Goal: Task Accomplishment & Management: Use online tool/utility

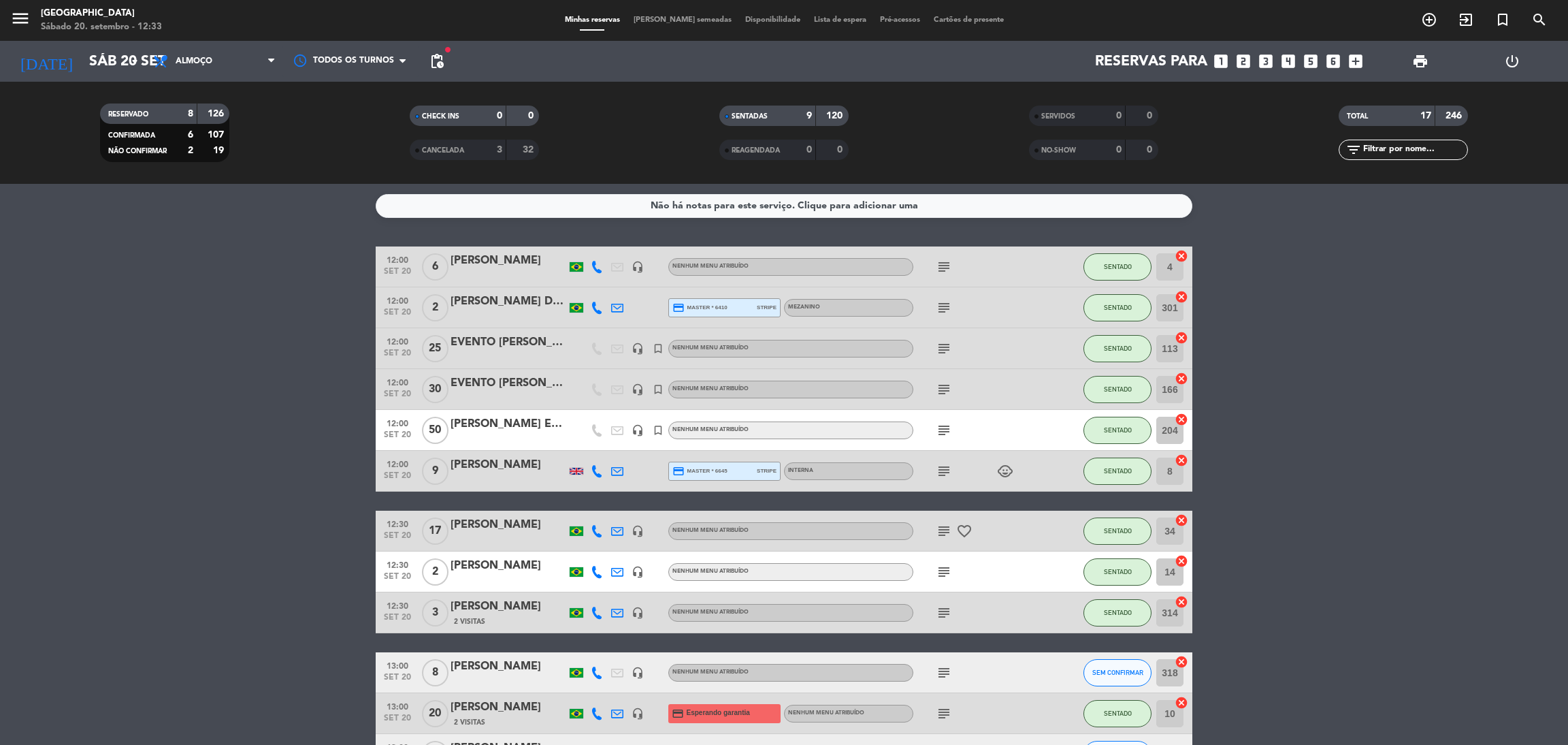
click at [767, 116] on span "SENTADAS" at bounding box center [750, 116] width 36 height 7
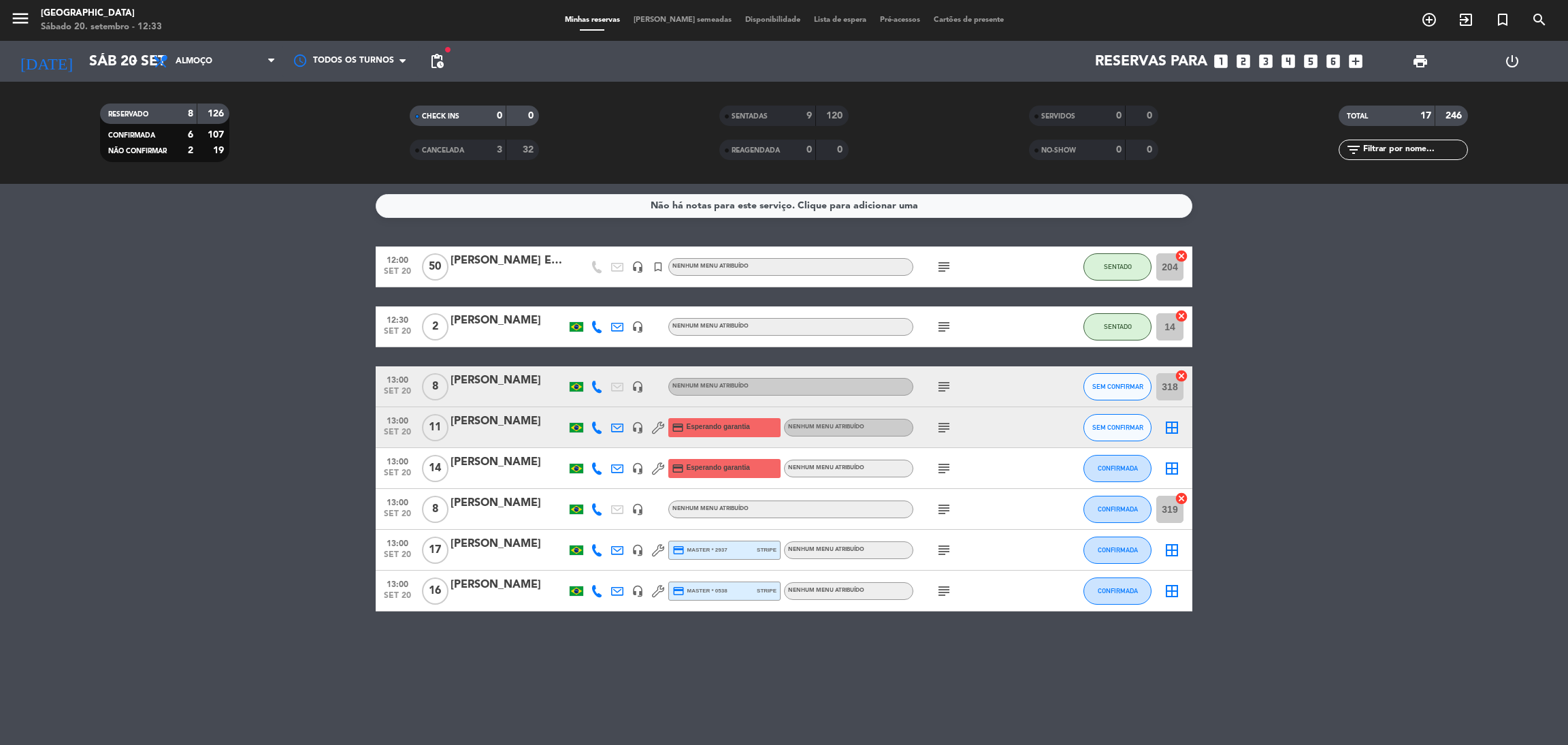
click at [945, 549] on icon "subject" at bounding box center [944, 550] width 17 height 17
click at [936, 584] on icon "subject" at bounding box center [944, 591] width 17 height 17
click at [946, 471] on icon "subject" at bounding box center [944, 469] width 17 height 17
click at [946, 420] on icon "subject" at bounding box center [944, 428] width 17 height 17
click at [942, 380] on icon "subject" at bounding box center [944, 387] width 17 height 17
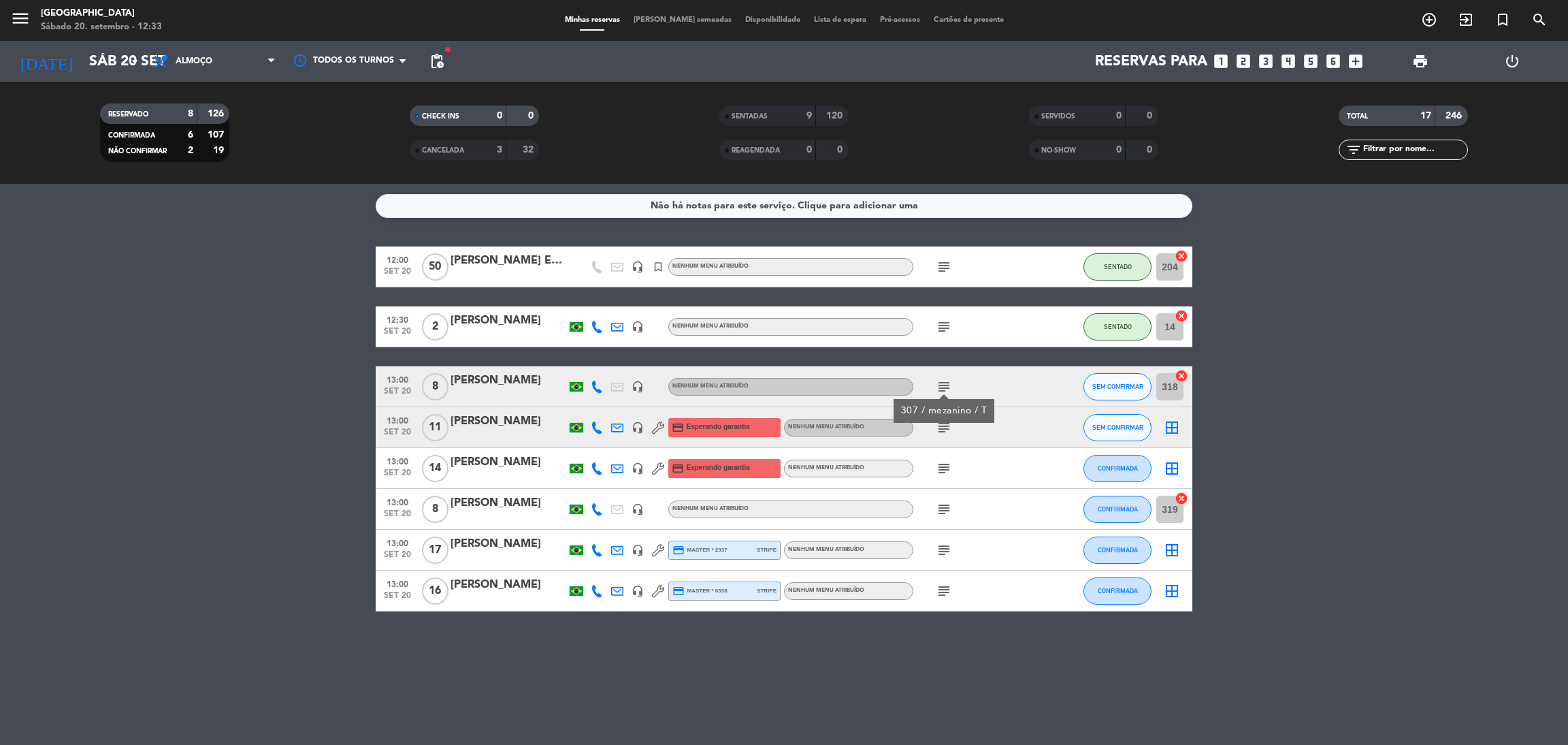
click at [942, 322] on icon "subject" at bounding box center [944, 327] width 17 height 17
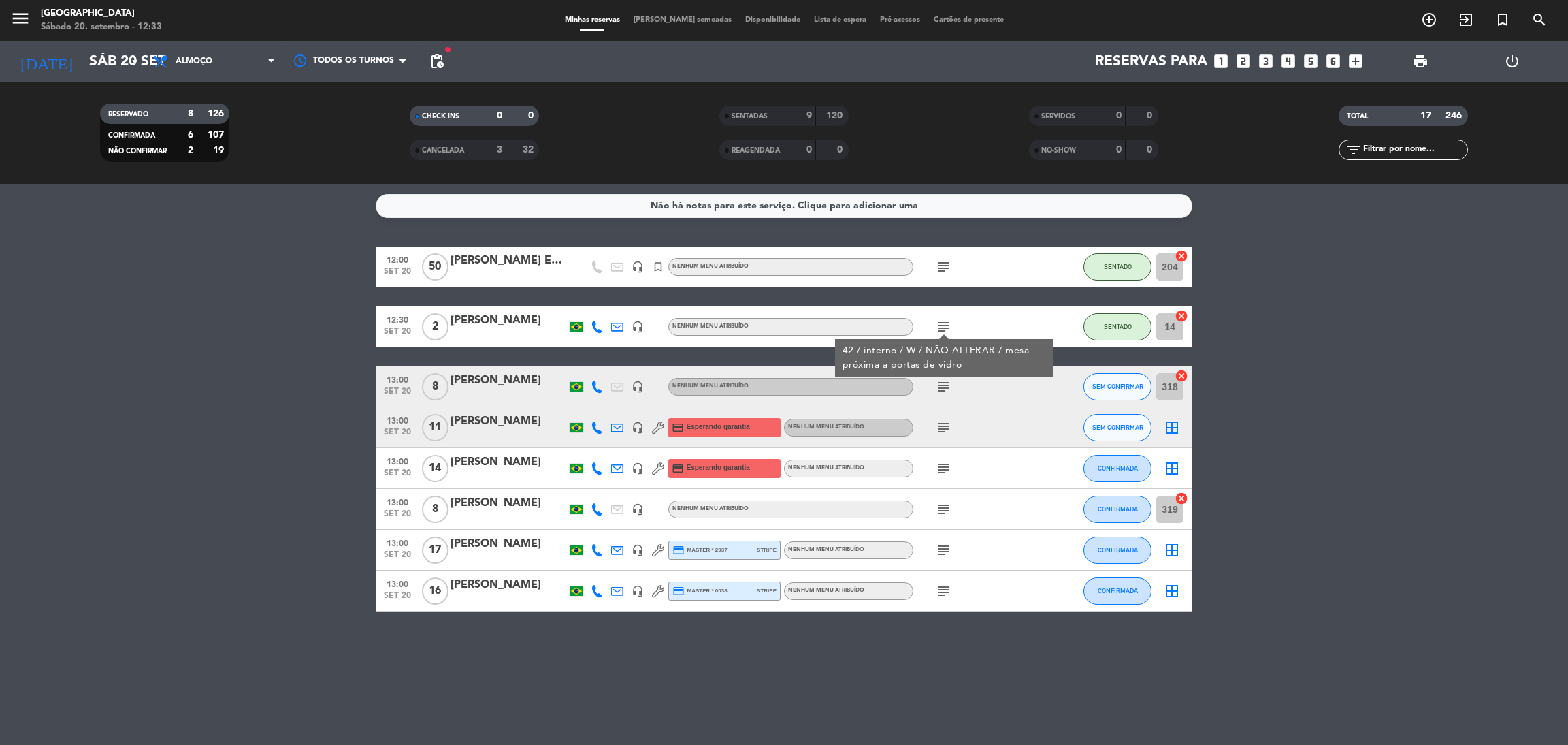
click at [937, 265] on icon "subject" at bounding box center [944, 267] width 17 height 17
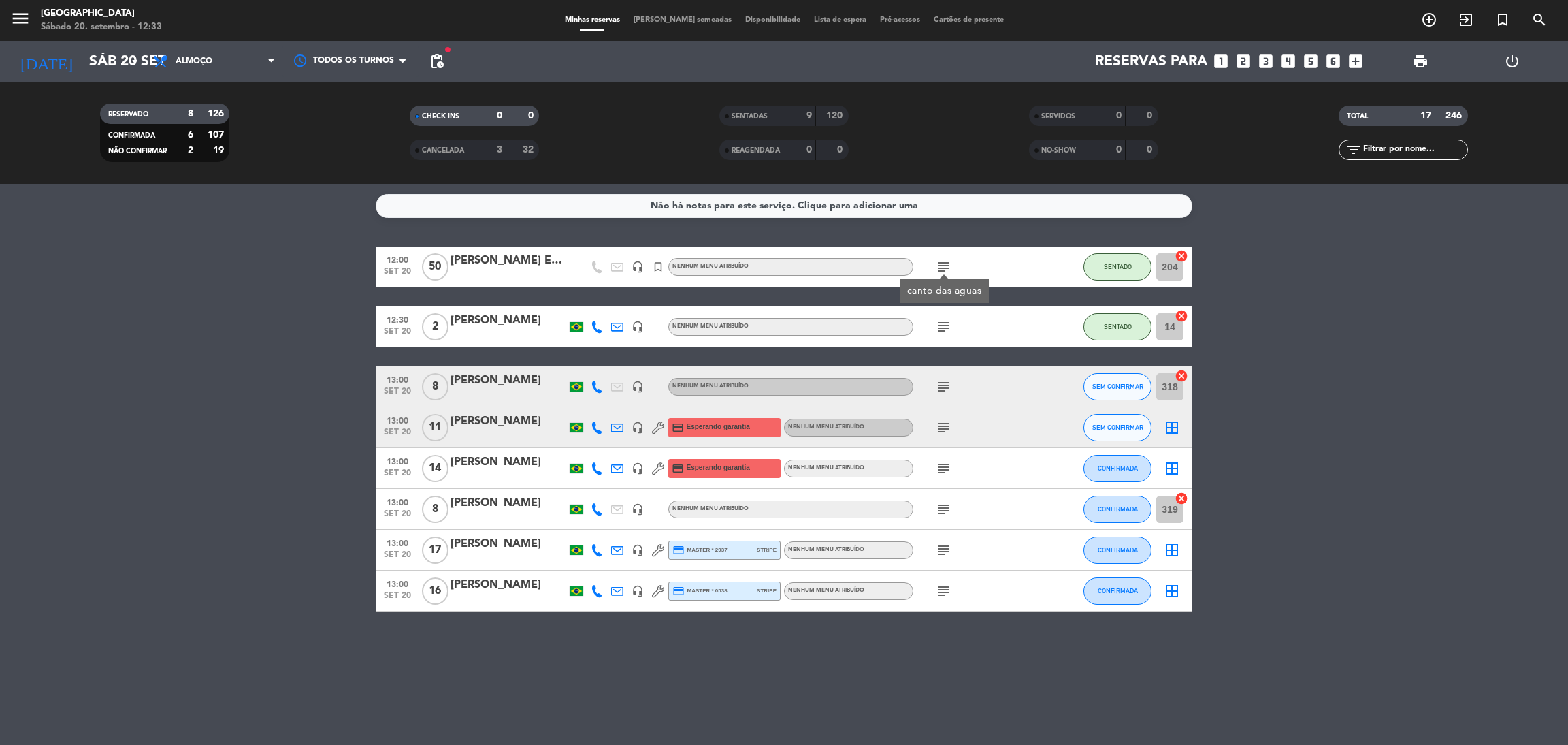
click at [1387, 303] on bookings-row "12:00 [DATE] [PERSON_NAME] Evento headset_mic turned_in_not Nenhum menu atribuí…" at bounding box center [784, 429] width 1568 height 365
click at [746, 105] on div "SENTADAS 9 120" at bounding box center [784, 115] width 130 height 20
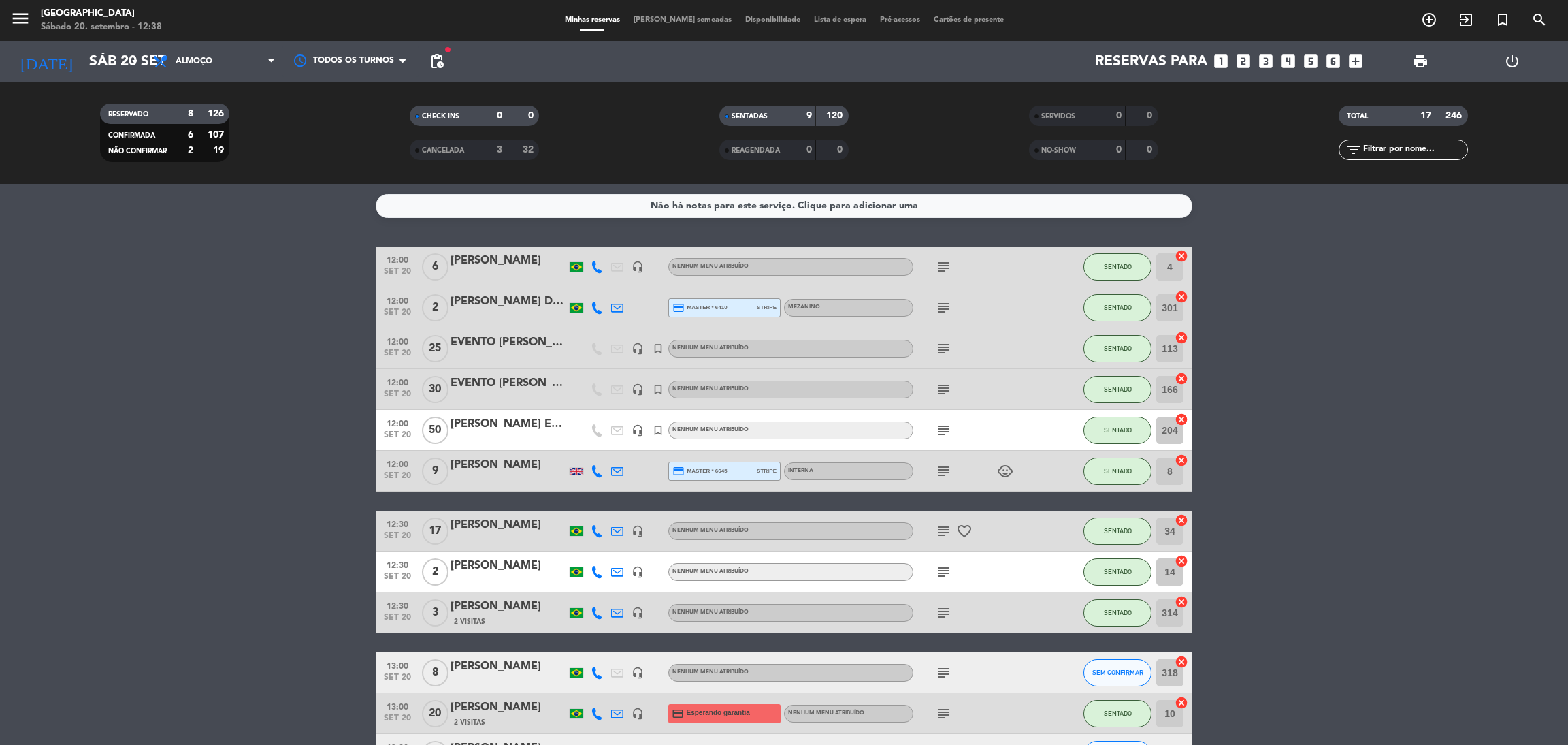
click at [1382, 147] on input "text" at bounding box center [1414, 150] width 105 height 15
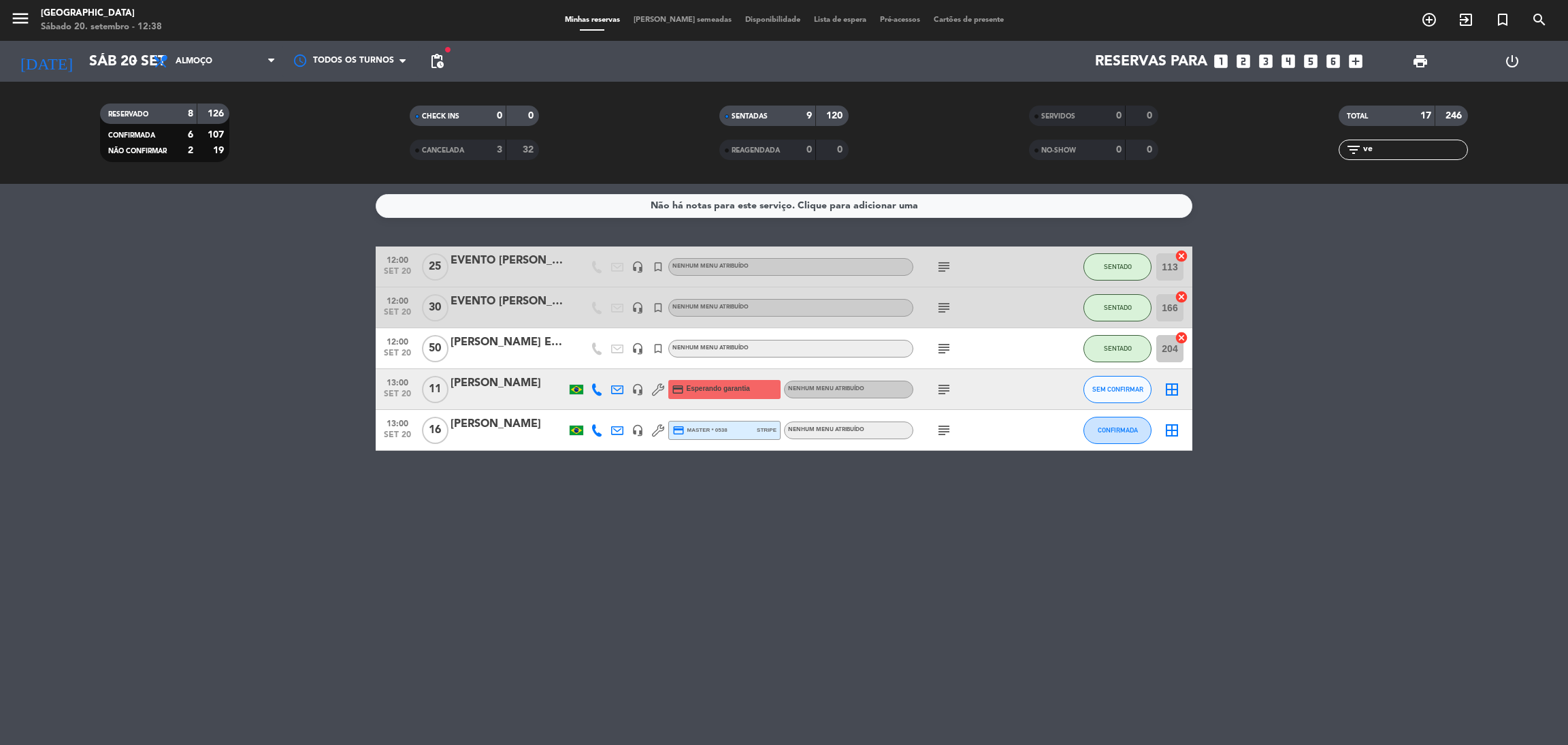
type input "ve"
click at [944, 426] on icon "subject" at bounding box center [944, 431] width 17 height 17
click at [488, 418] on div "[PERSON_NAME]" at bounding box center [508, 424] width 116 height 17
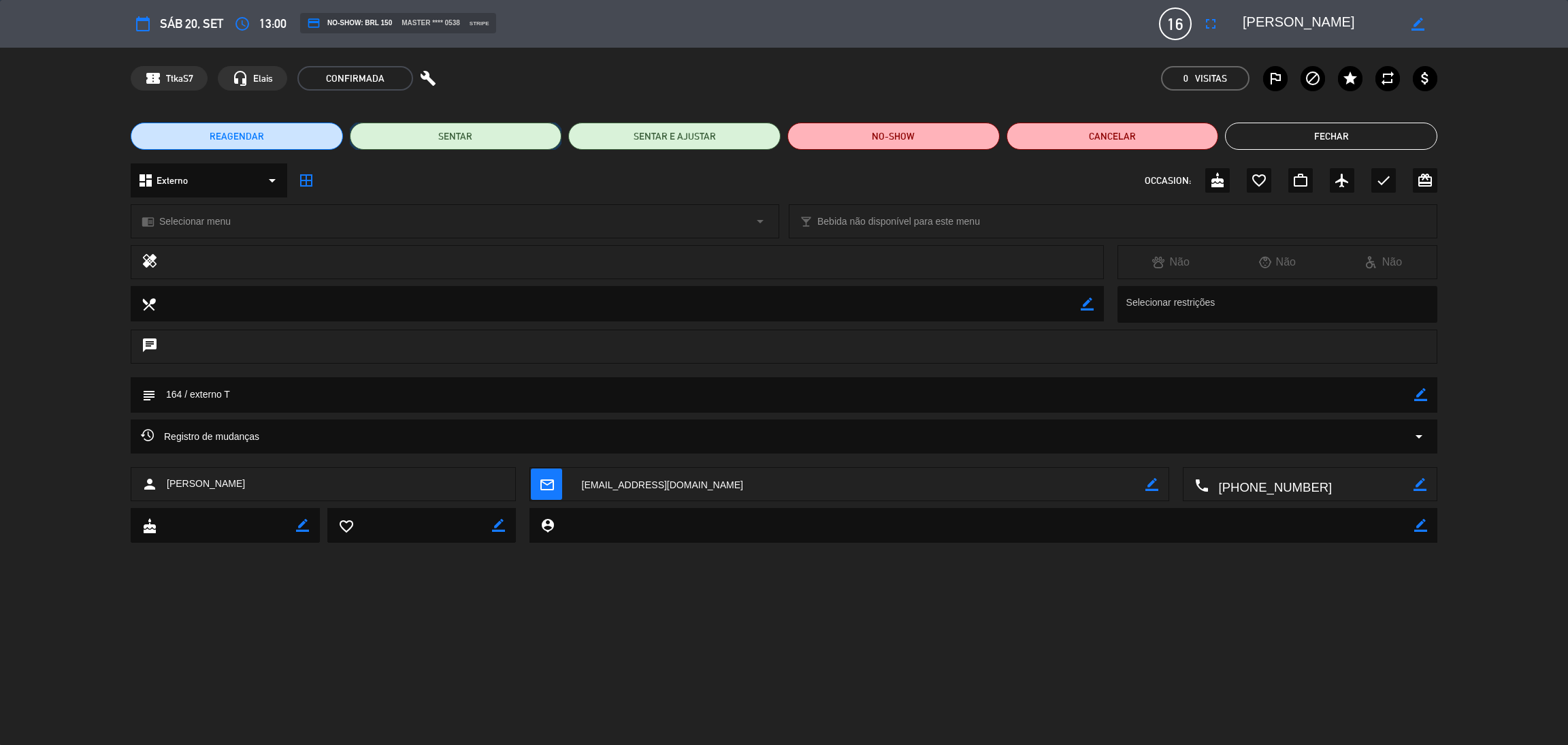
click at [475, 143] on button "SENTAR" at bounding box center [456, 137] width 212 height 27
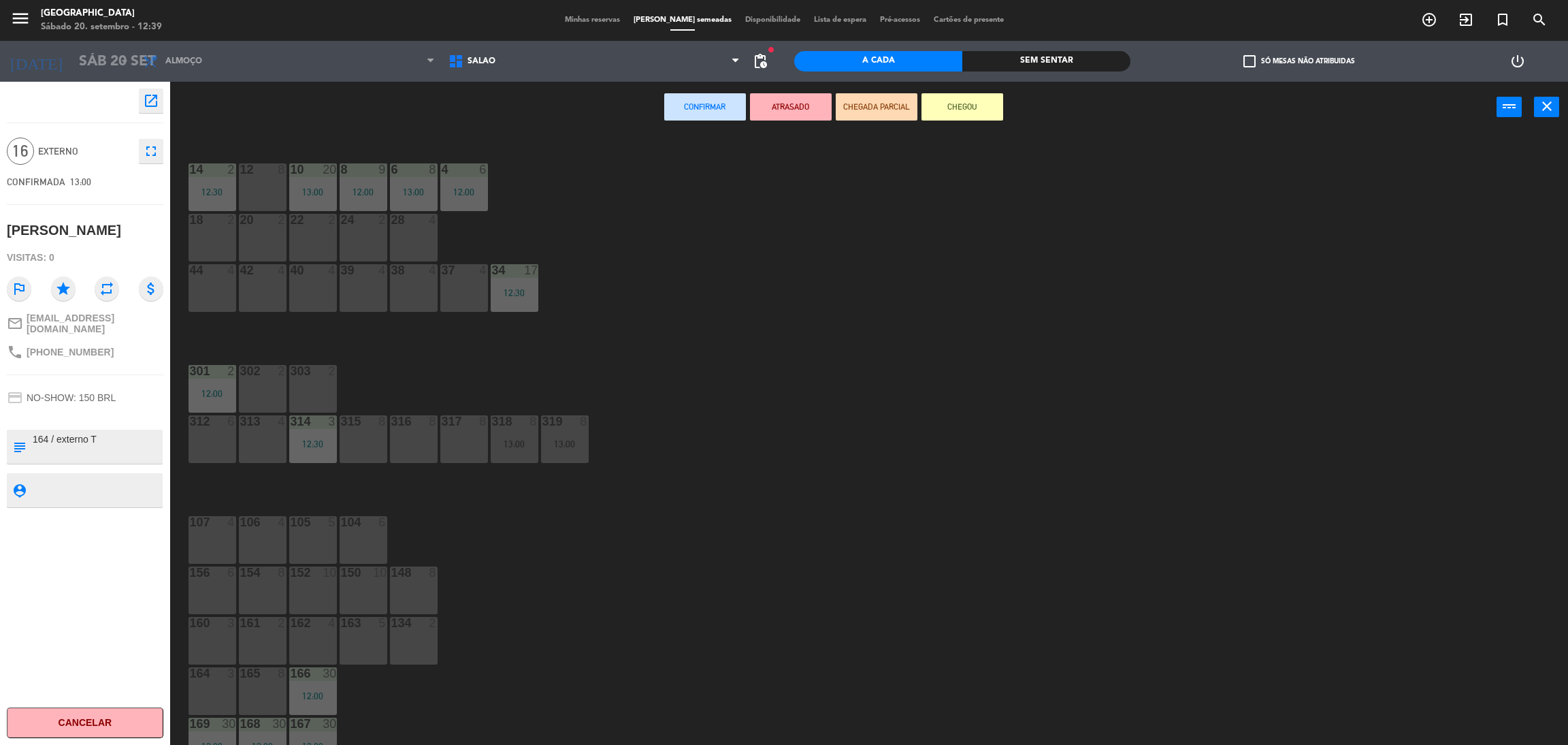
click at [270, 389] on div "302 2" at bounding box center [262, 388] width 48 height 48
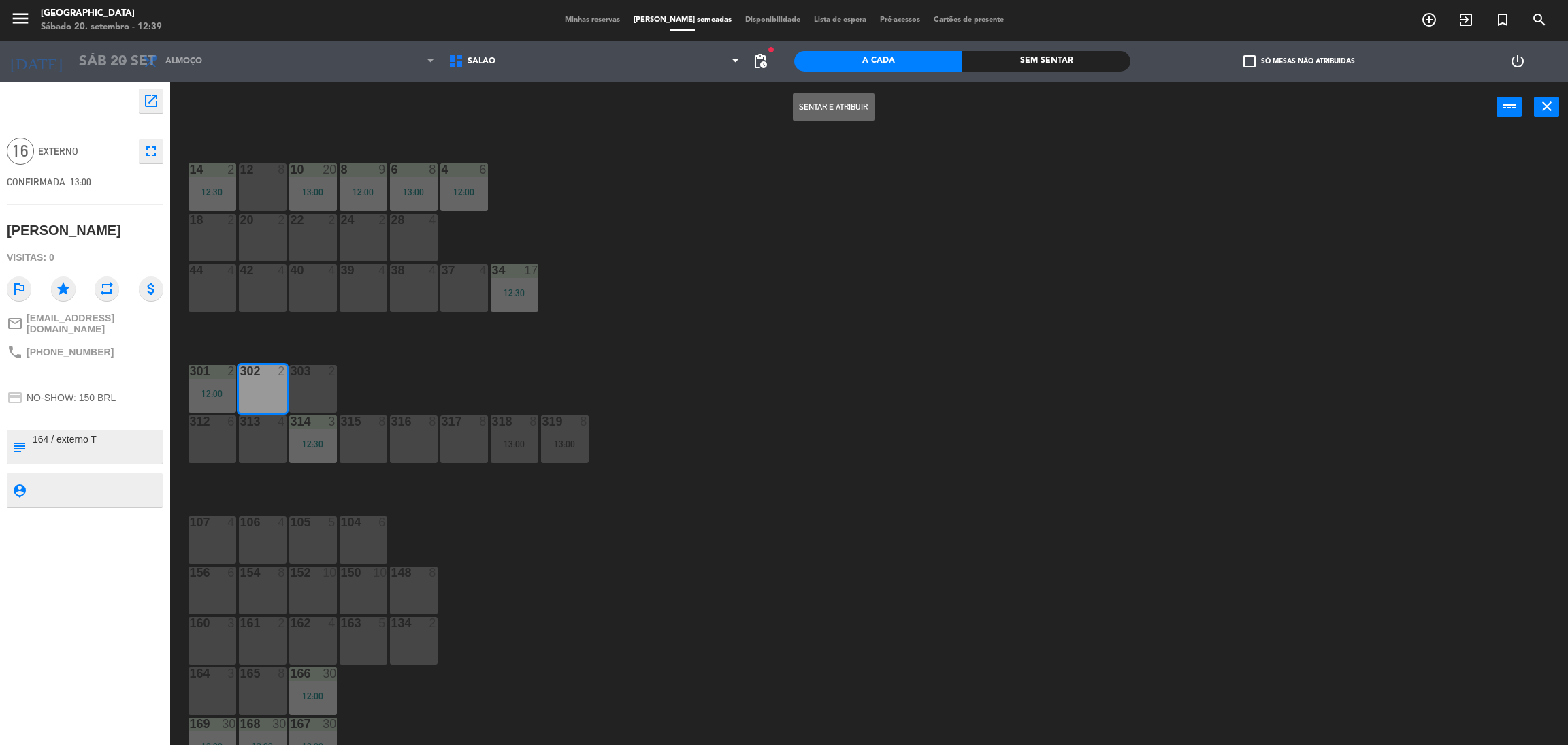
click at [833, 104] on button "Sentar e Atribuir" at bounding box center [834, 107] width 82 height 27
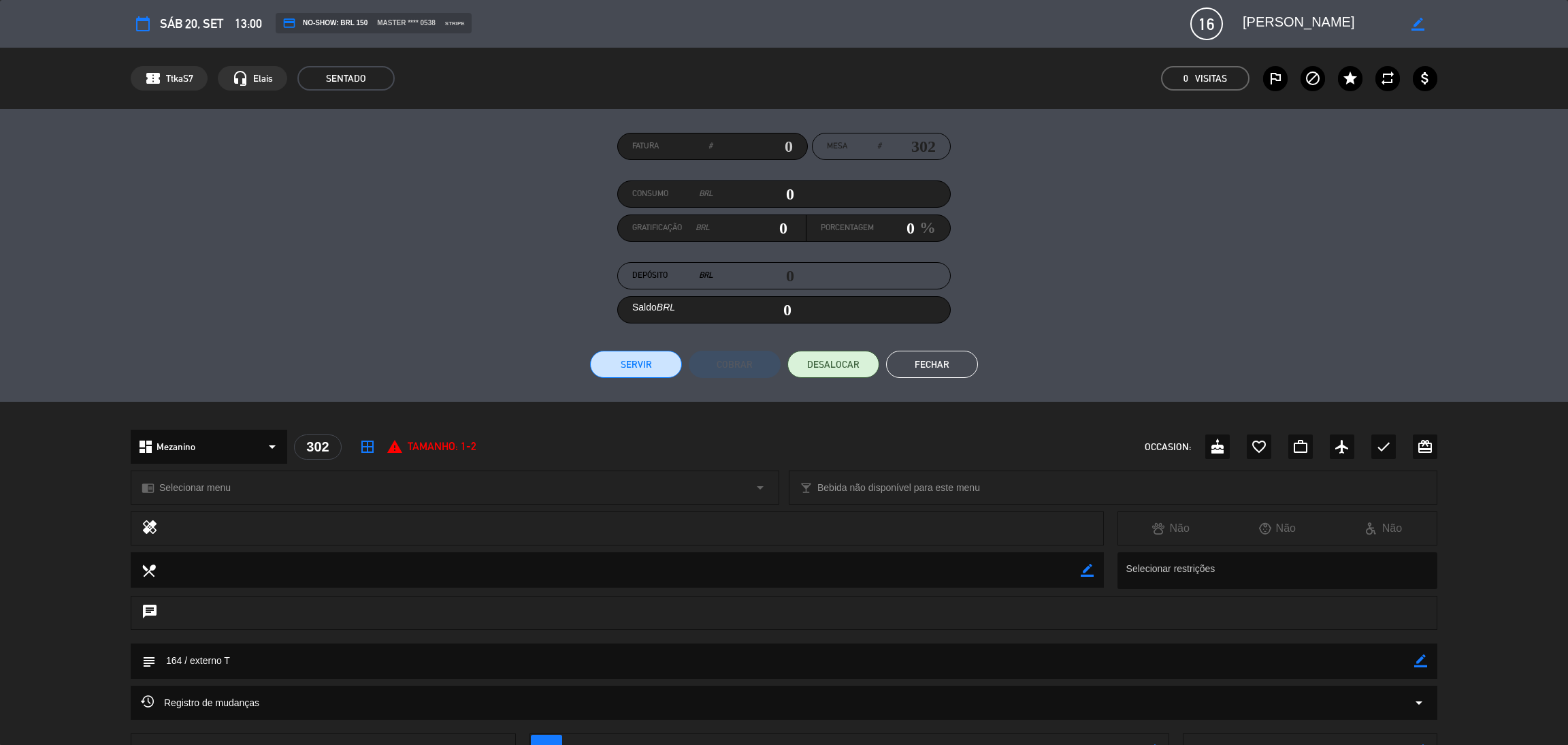
click at [917, 364] on button "Fechar" at bounding box center [932, 364] width 92 height 27
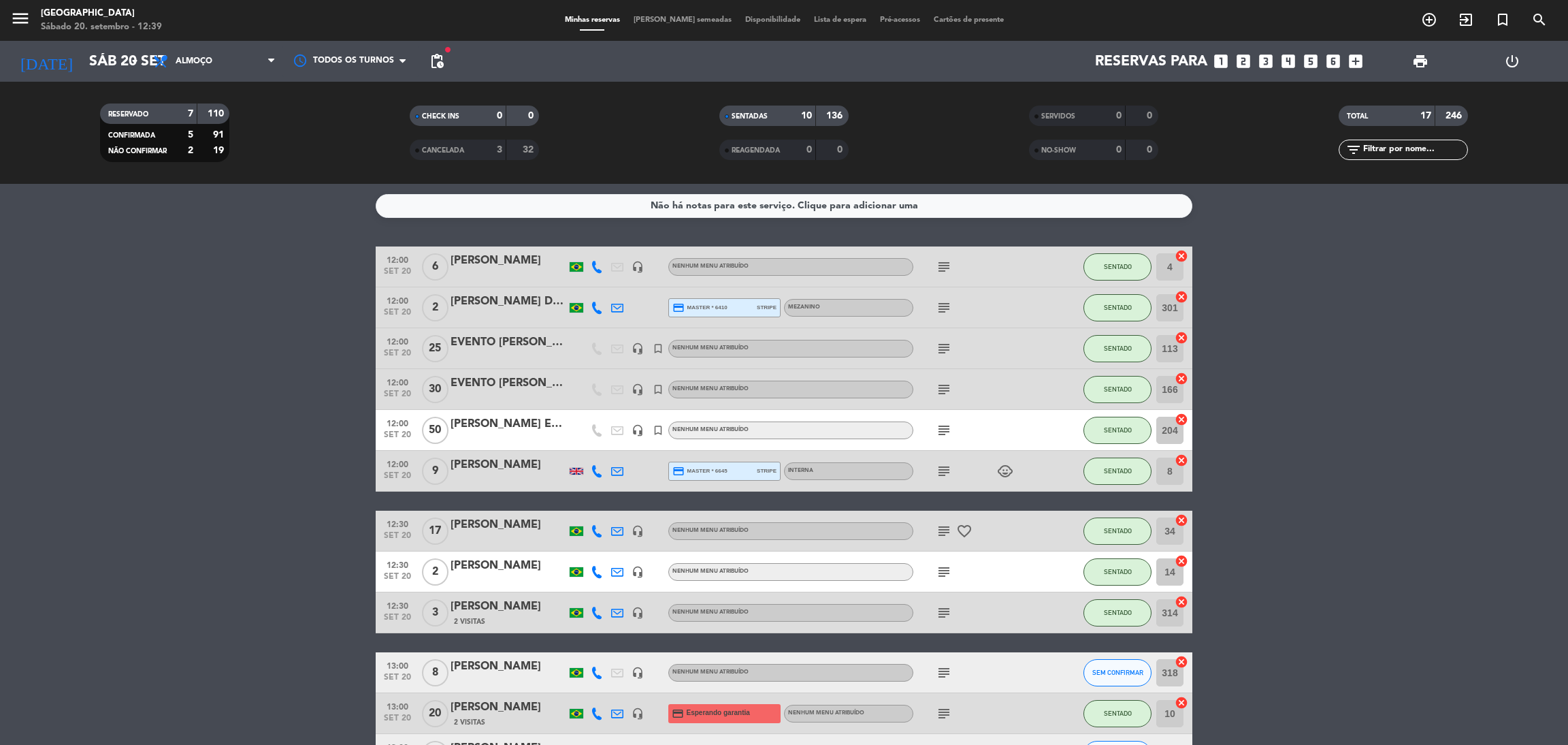
click at [773, 115] on div "SENTADAS" at bounding box center [754, 116] width 63 height 16
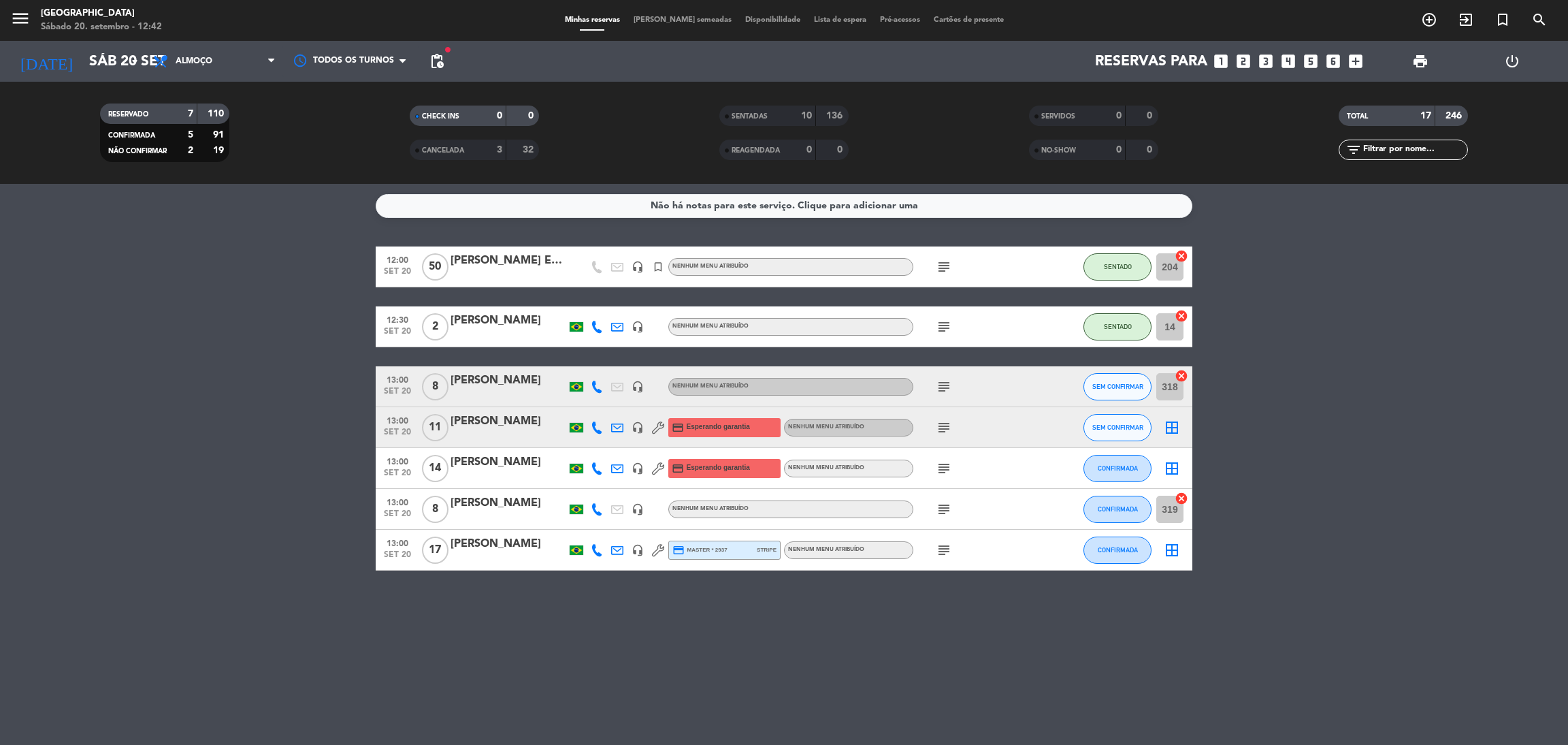
click at [944, 547] on icon "subject" at bounding box center [944, 550] width 17 height 17
click at [469, 549] on div "[PERSON_NAME]" at bounding box center [508, 544] width 116 height 17
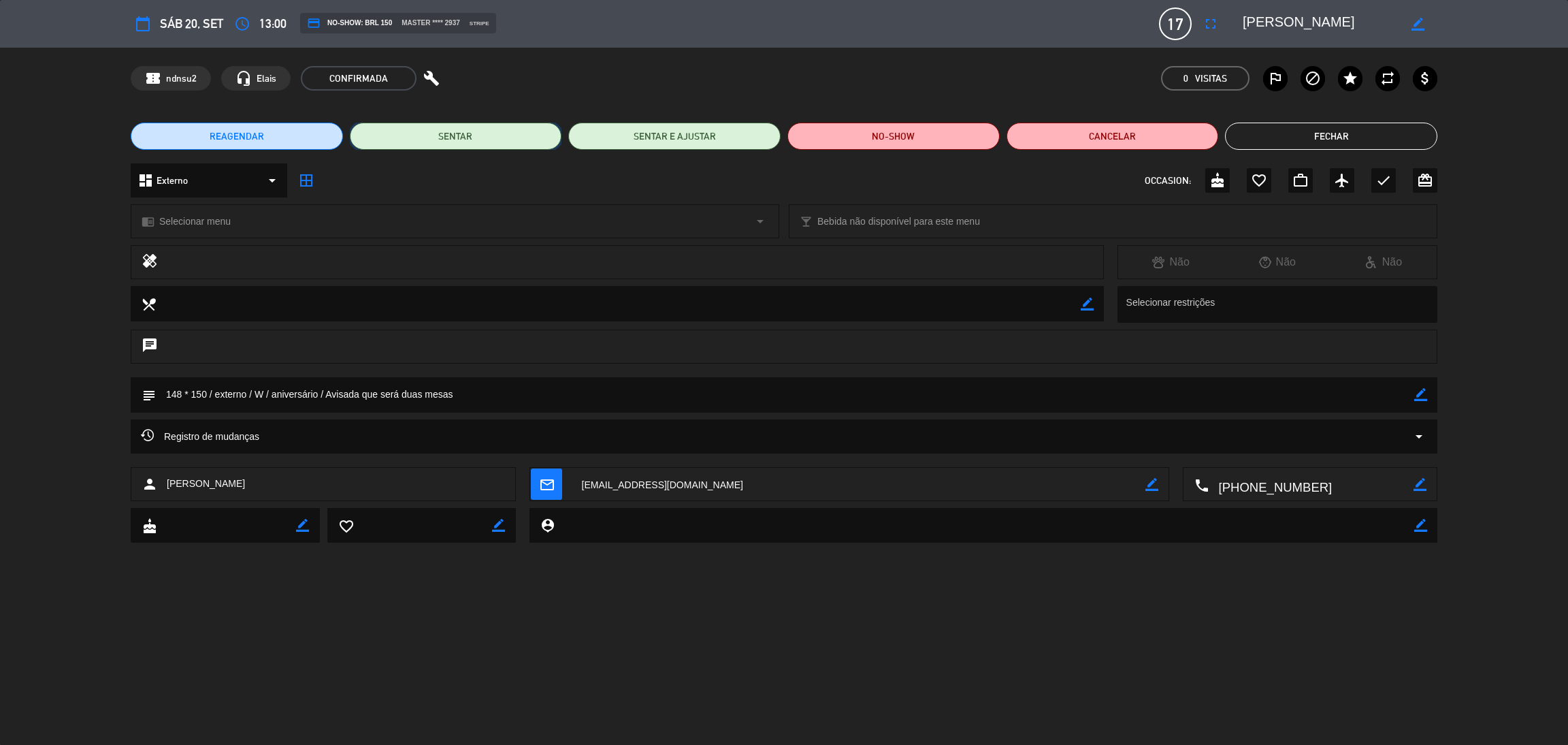
click at [436, 143] on button "SENTAR" at bounding box center [456, 137] width 212 height 27
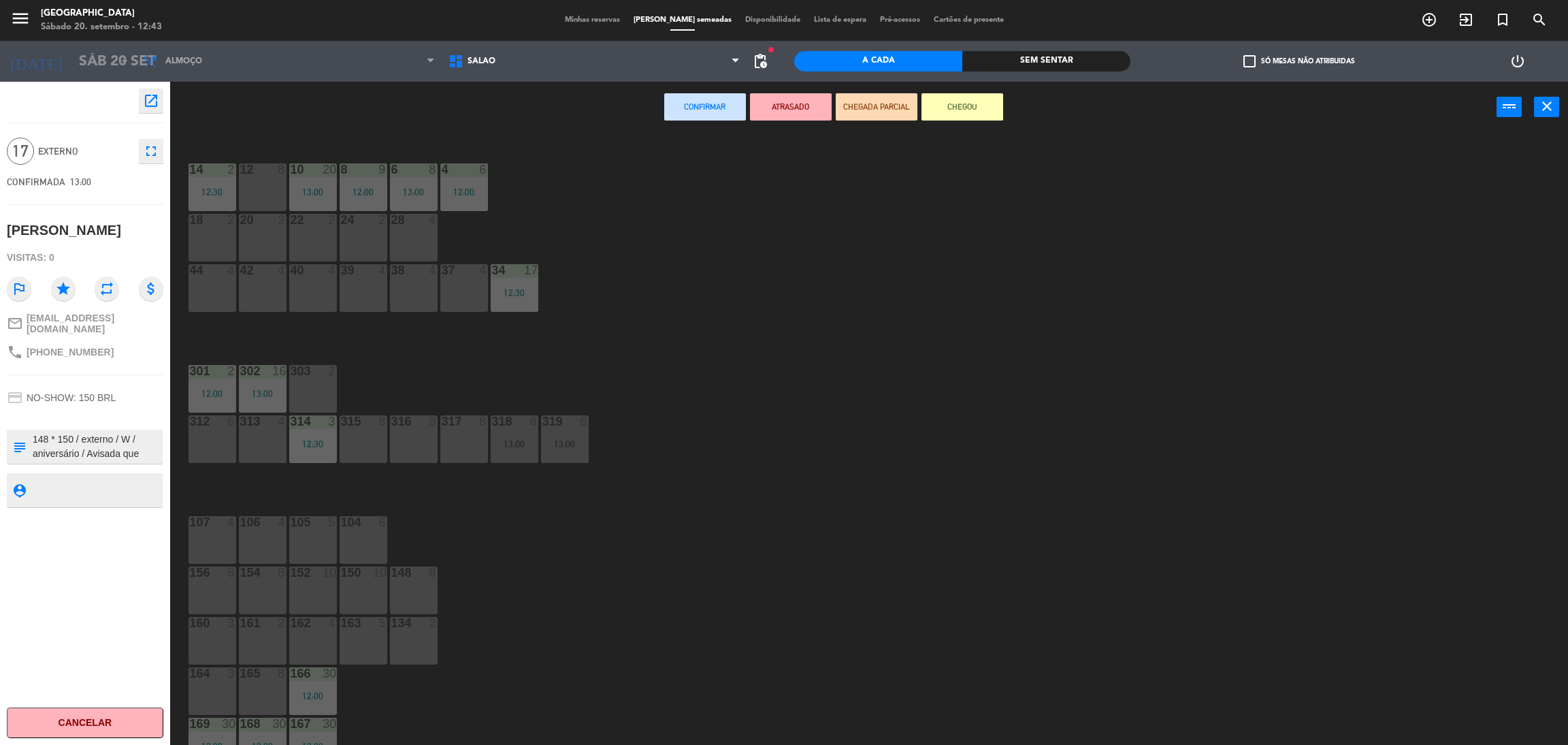
click at [367, 426] on div at bounding box center [363, 422] width 23 height 12
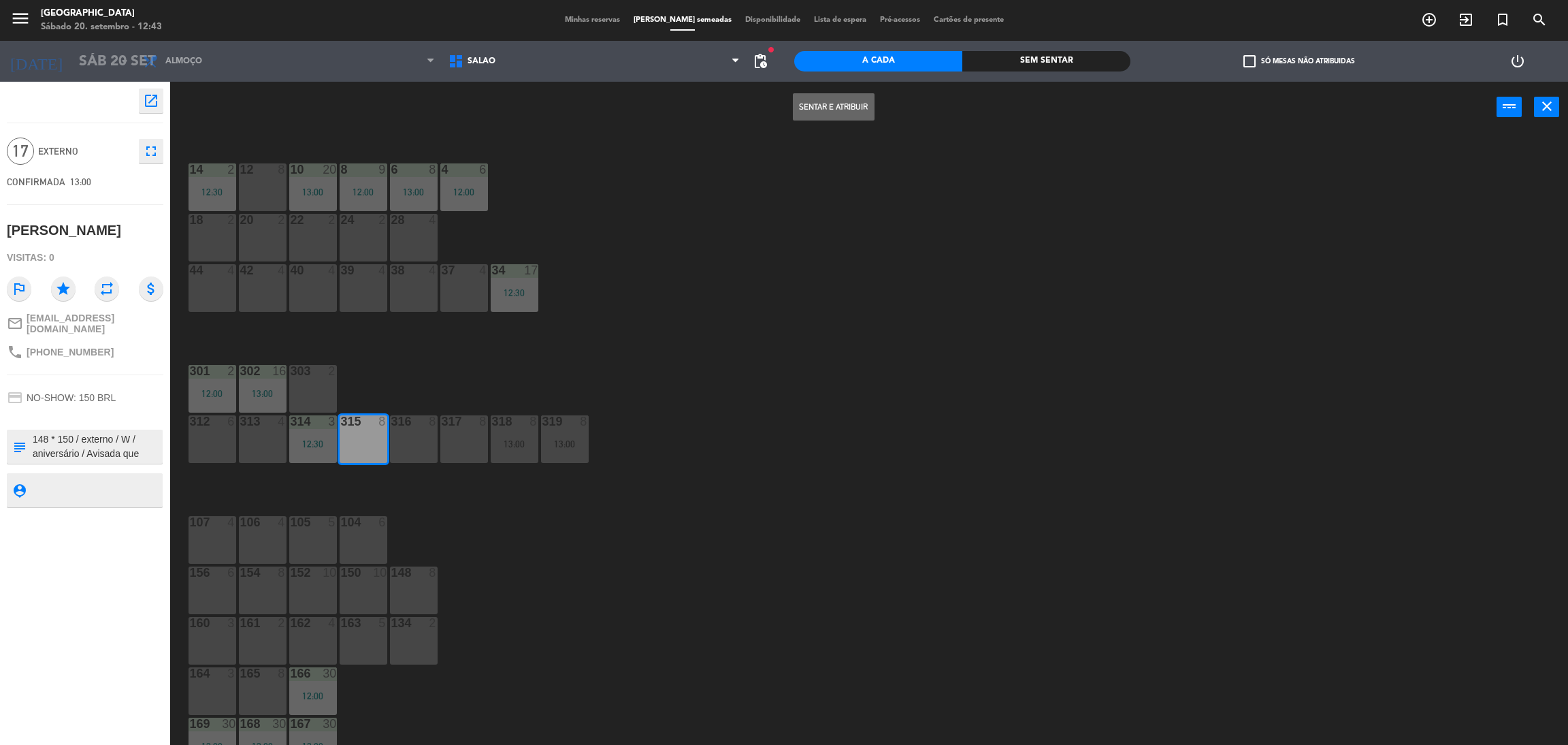
click at [850, 105] on button "Sentar e Atribuir" at bounding box center [834, 107] width 82 height 27
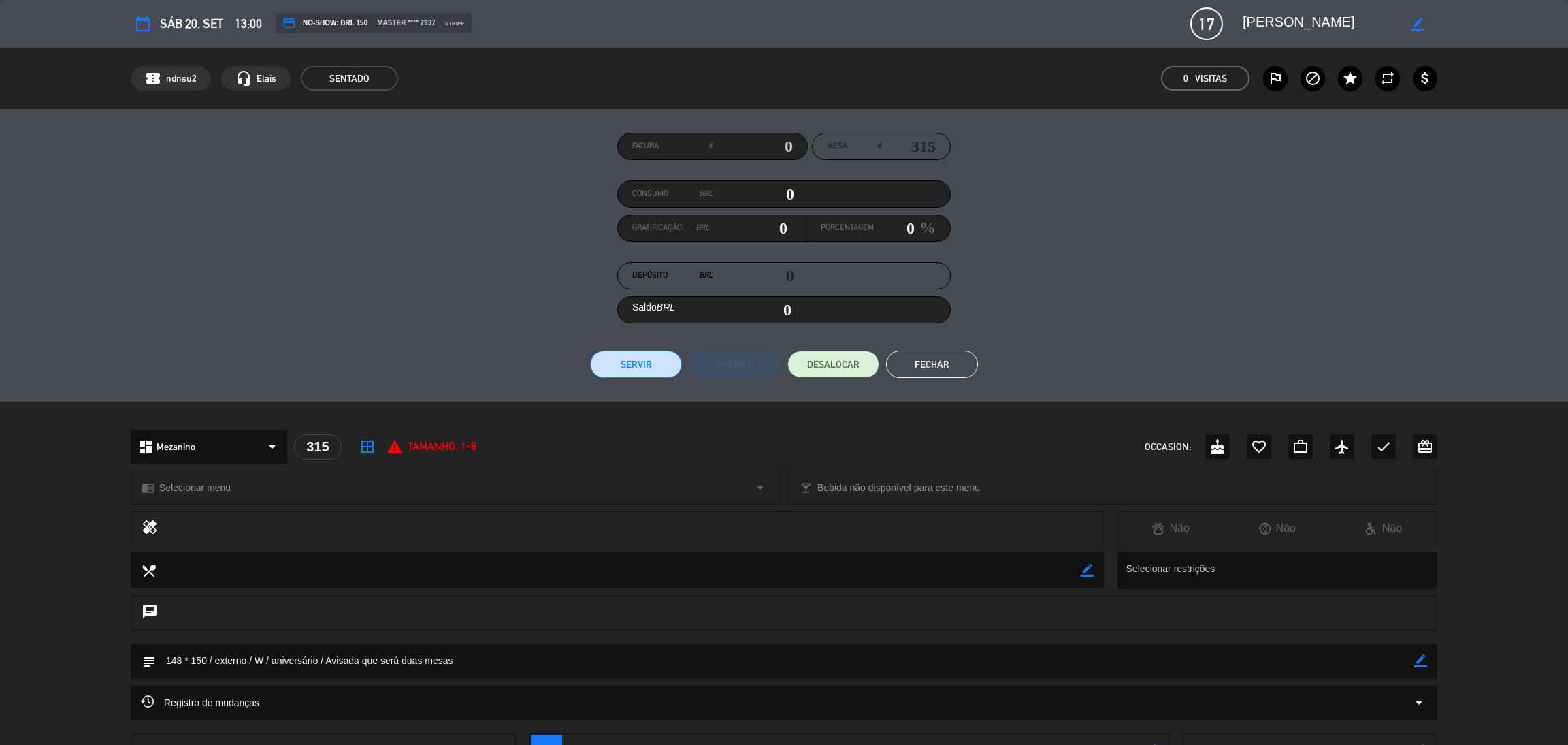
click at [920, 369] on button "Fechar" at bounding box center [932, 364] width 92 height 27
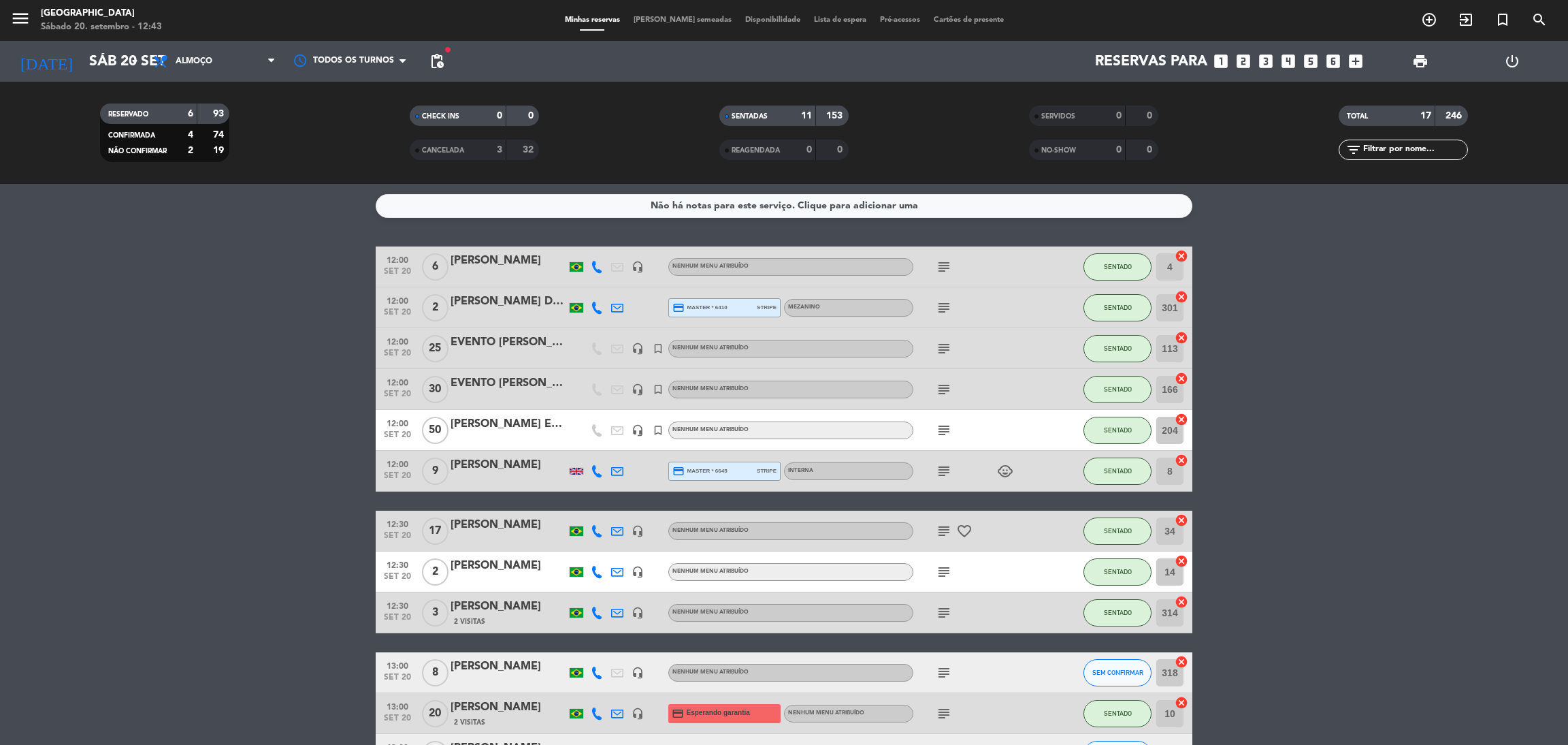
click at [764, 115] on span "SENTADAS" at bounding box center [750, 116] width 36 height 7
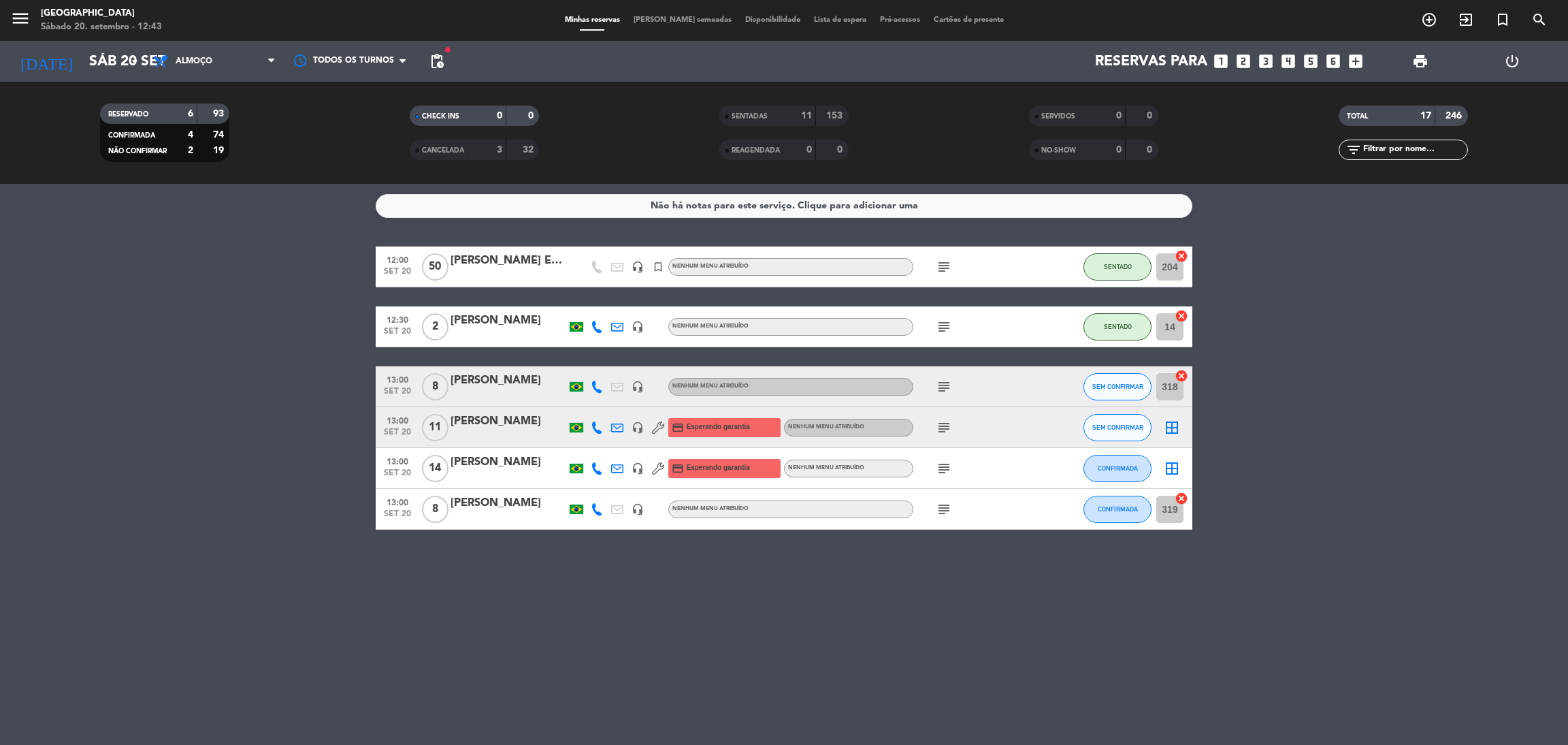
click at [945, 388] on icon "subject" at bounding box center [944, 387] width 17 height 17
click at [942, 434] on icon "subject" at bounding box center [944, 428] width 17 height 17
click at [942, 468] on icon "subject" at bounding box center [944, 469] width 17 height 17
click at [944, 513] on icon "subject" at bounding box center [944, 510] width 17 height 17
click at [950, 393] on icon "subject" at bounding box center [944, 387] width 17 height 17
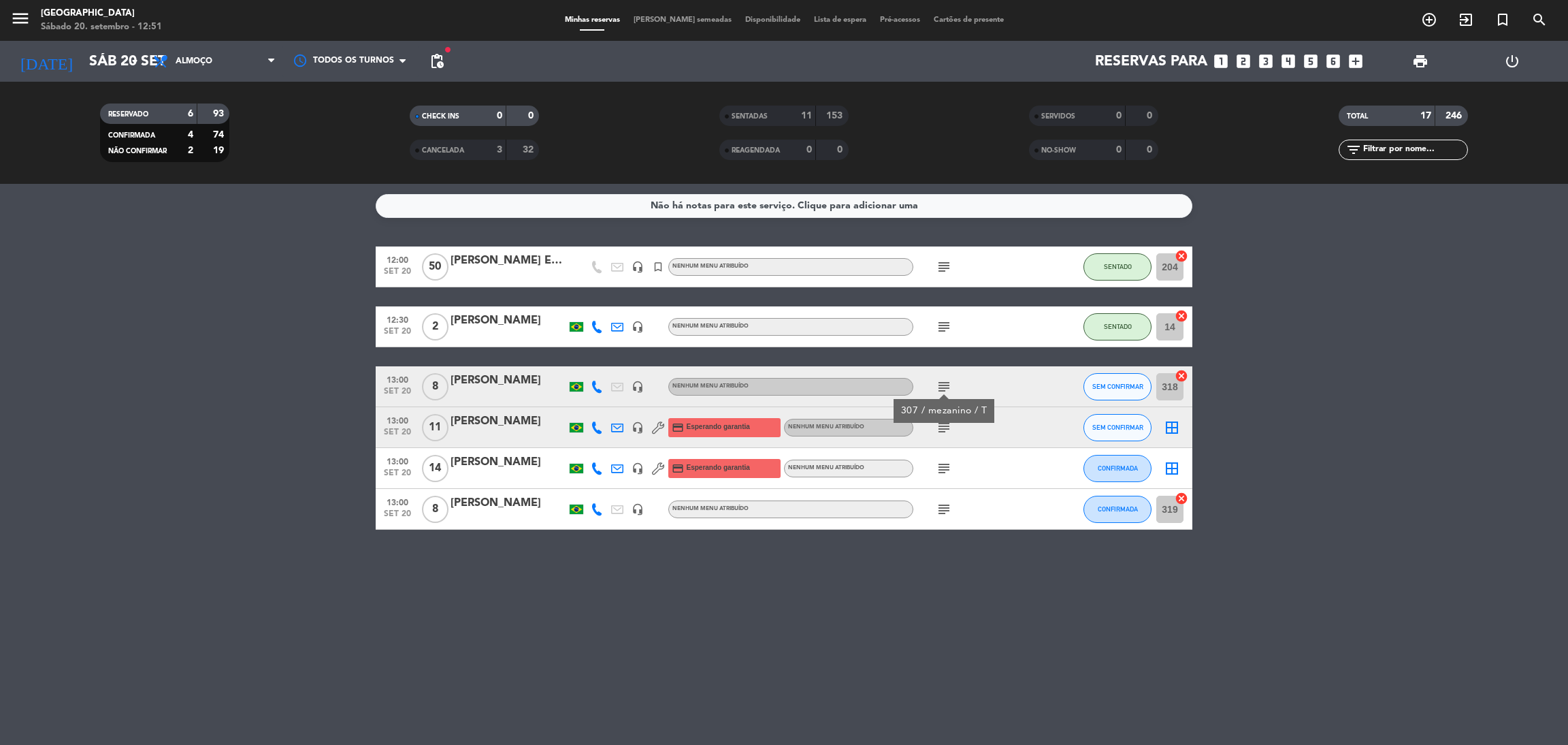
click at [1381, 144] on input "text" at bounding box center [1414, 150] width 105 height 15
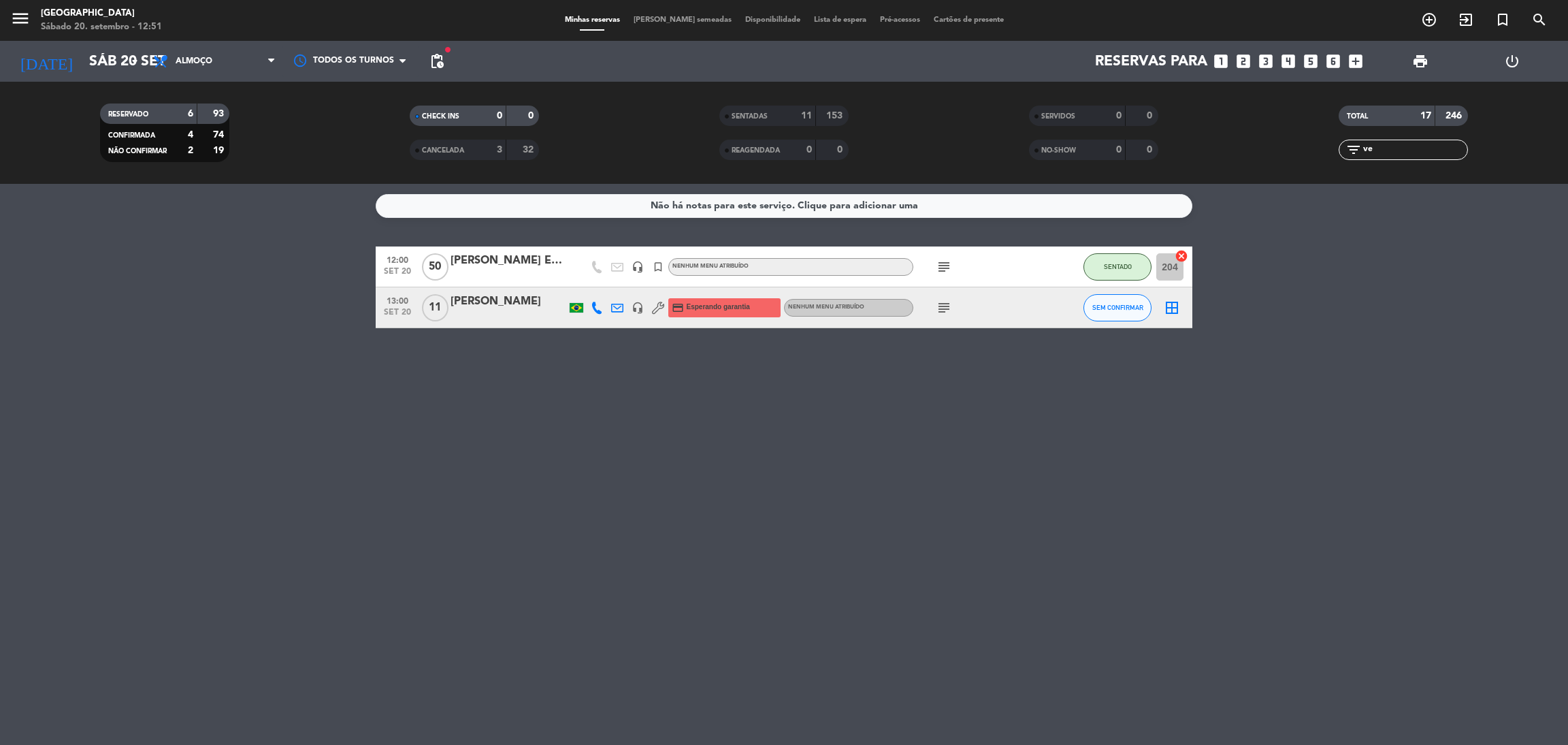
type input "ve"
click at [747, 120] on div "SENTADAS" at bounding box center [754, 116] width 63 height 16
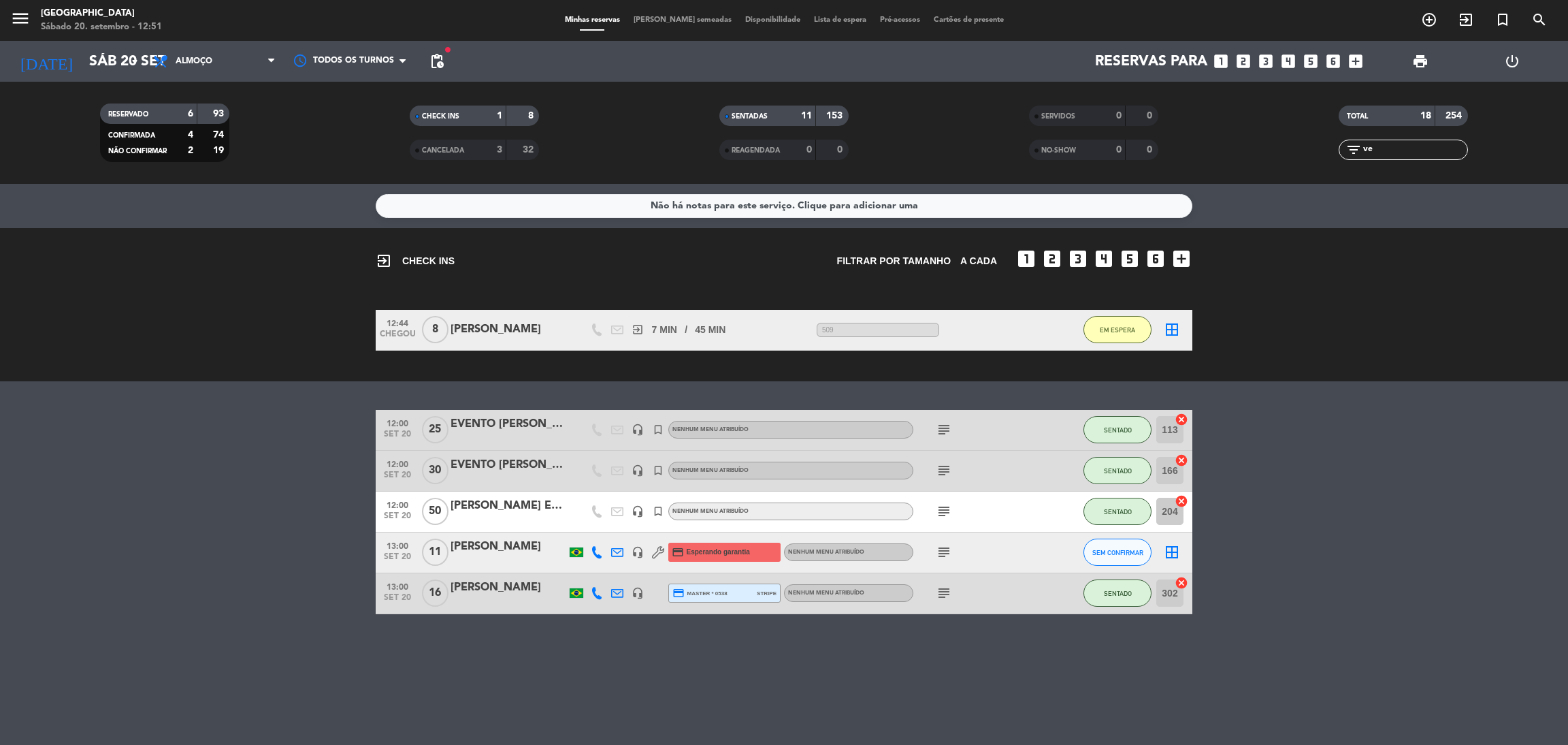
click at [952, 593] on span "subject" at bounding box center [943, 593] width 20 height 17
click at [949, 593] on icon "subject" at bounding box center [944, 593] width 17 height 17
click at [749, 118] on span "SENTADAS" at bounding box center [750, 116] width 36 height 7
